Goal: Information Seeking & Learning: Check status

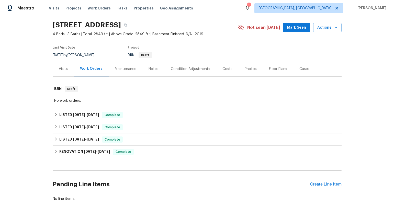
scroll to position [37, 0]
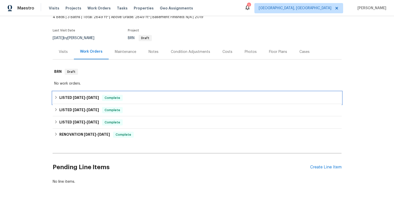
click at [73, 96] on span "[DATE]" at bounding box center [79, 98] width 12 height 4
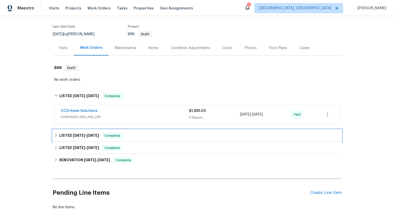
click at [79, 136] on span "[DATE]" at bounding box center [79, 136] width 12 height 4
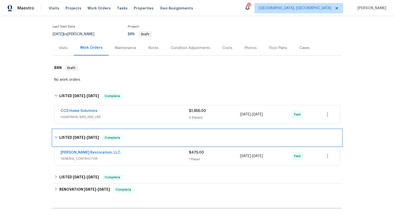
scroll to position [47, 0]
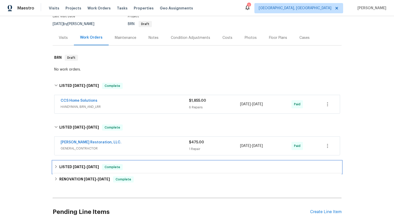
click at [82, 166] on span "[DATE]" at bounding box center [79, 167] width 12 height 4
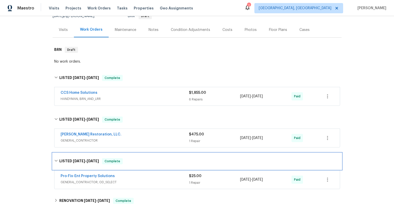
scroll to position [18, 0]
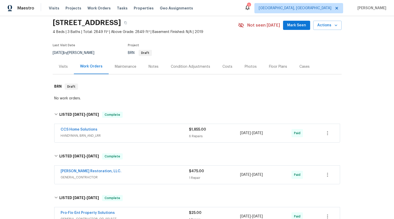
click at [79, 136] on span "HANDYMAN, BRN_AND_LRR" at bounding box center [125, 135] width 128 height 5
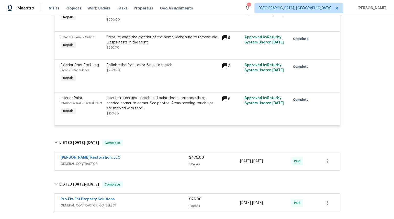
scroll to position [451, 0]
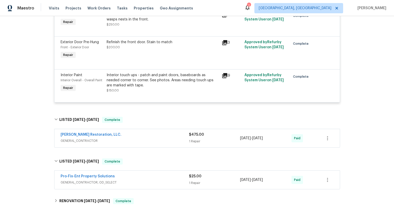
click at [90, 138] on span "GENERAL_CONTRACTOR" at bounding box center [125, 140] width 128 height 5
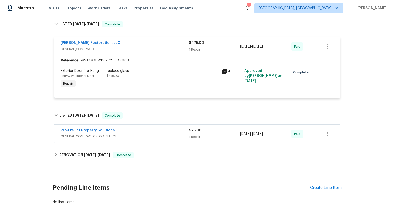
scroll to position [552, 0]
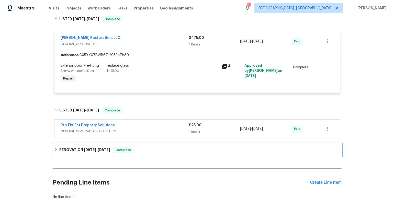
click at [94, 148] on span "[DATE]" at bounding box center [90, 150] width 12 height 4
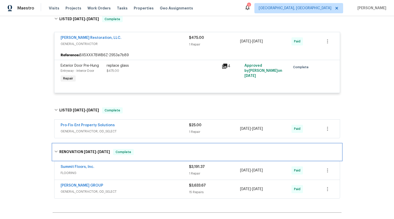
scroll to position [561, 0]
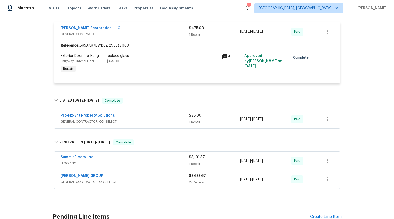
click at [86, 180] on span "GENERAL_CONTRACTOR, OD_SELECT" at bounding box center [125, 182] width 128 height 5
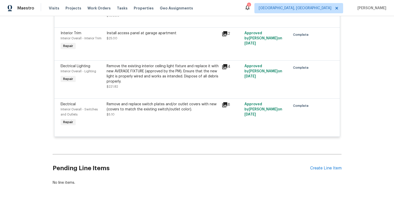
scroll to position [1270, 0]
